Goal: Find specific page/section: Find specific page/section

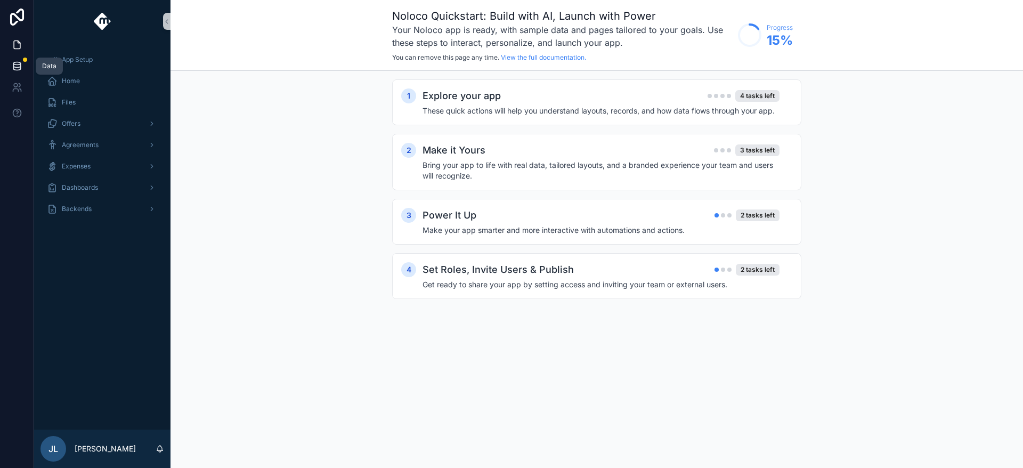
click at [4, 60] on link at bounding box center [17, 65] width 34 height 21
